Goal: Transaction & Acquisition: Purchase product/service

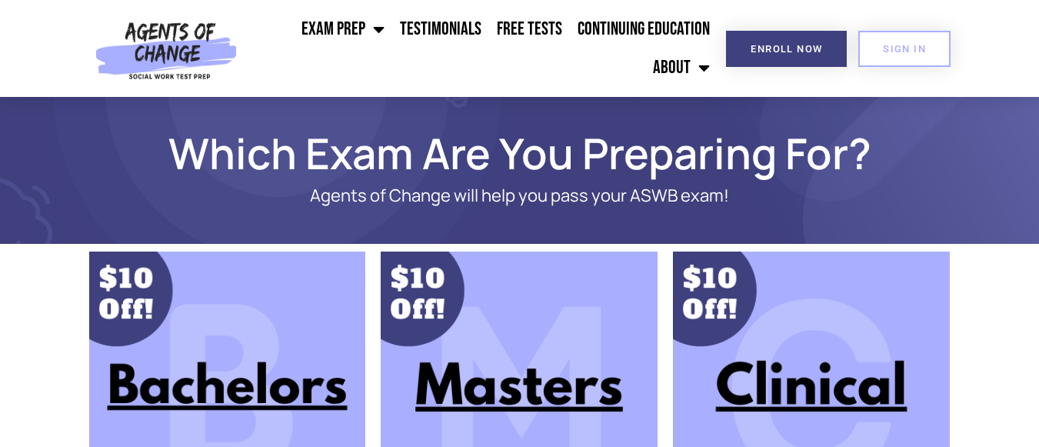
scroll to position [77, 0]
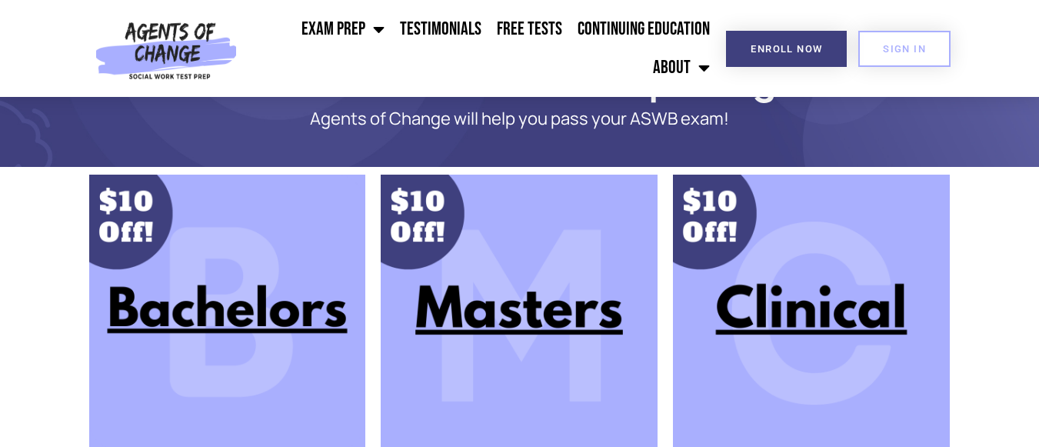
click at [491, 308] on img at bounding box center [519, 313] width 277 height 277
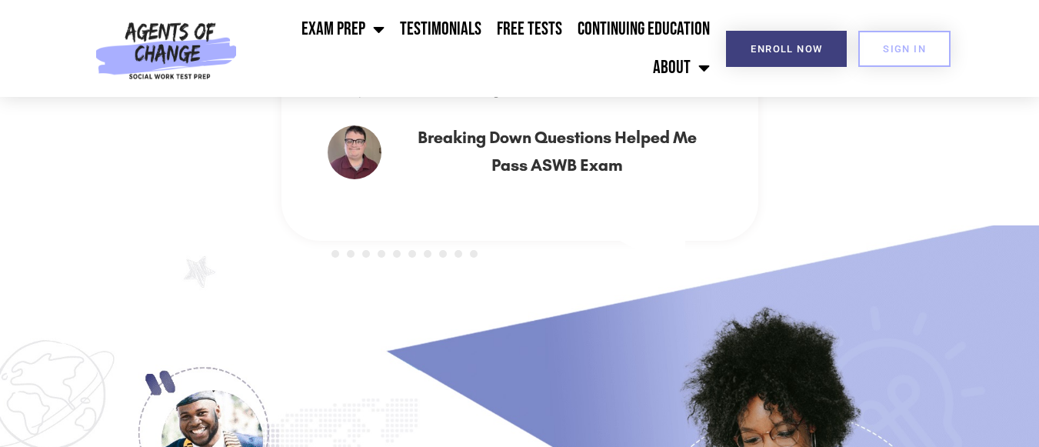
scroll to position [692, 0]
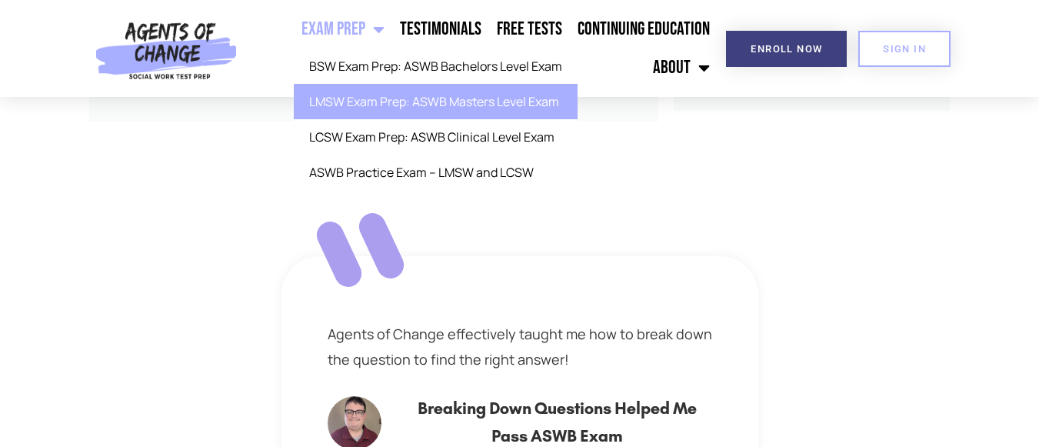
click at [408, 89] on link "LMSW Exam Prep: ASWB Masters Level Exam" at bounding box center [436, 101] width 284 height 35
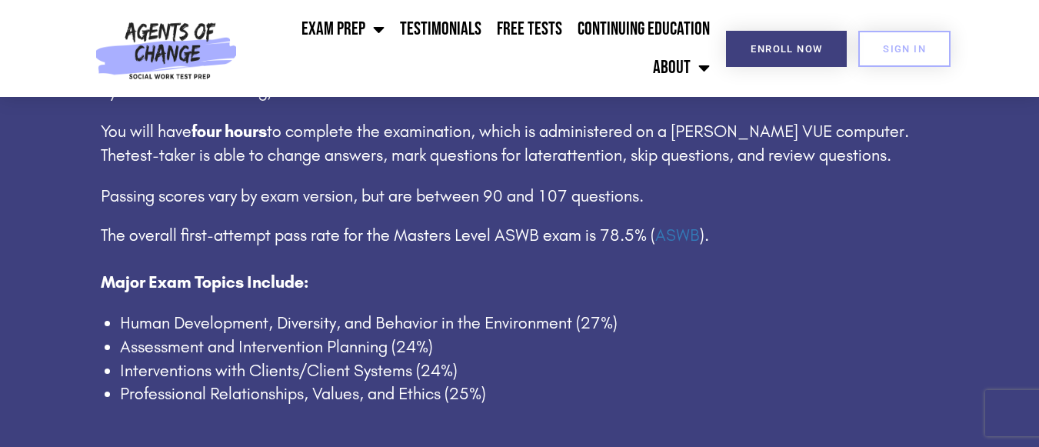
scroll to position [1000, 0]
click at [881, 44] on link "SIGN IN" at bounding box center [904, 49] width 92 height 36
